Goal: Information Seeking & Learning: Compare options

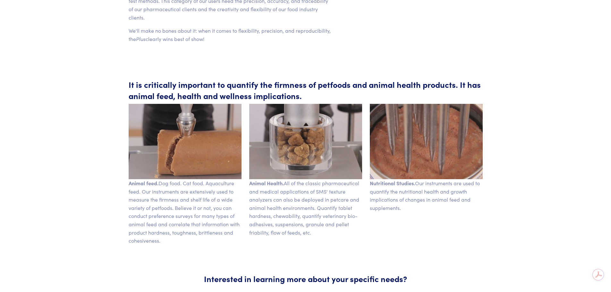
scroll to position [353, 0]
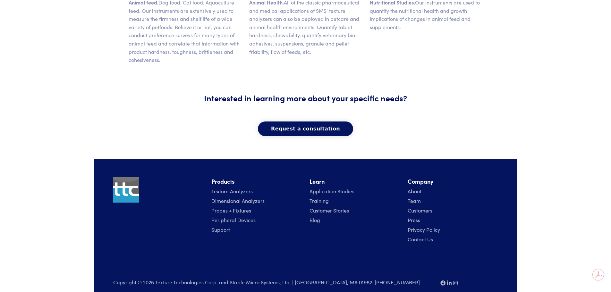
scroll to position [459, 0]
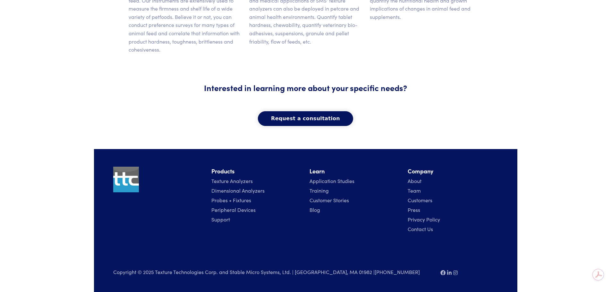
click at [240, 181] on link "Texture Analyzers" at bounding box center [231, 180] width 41 height 7
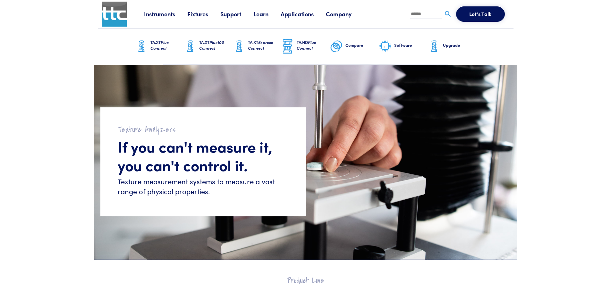
click at [355, 46] on h6 "Compare" at bounding box center [361, 45] width 33 height 6
